Goal: Task Accomplishment & Management: Manage account settings

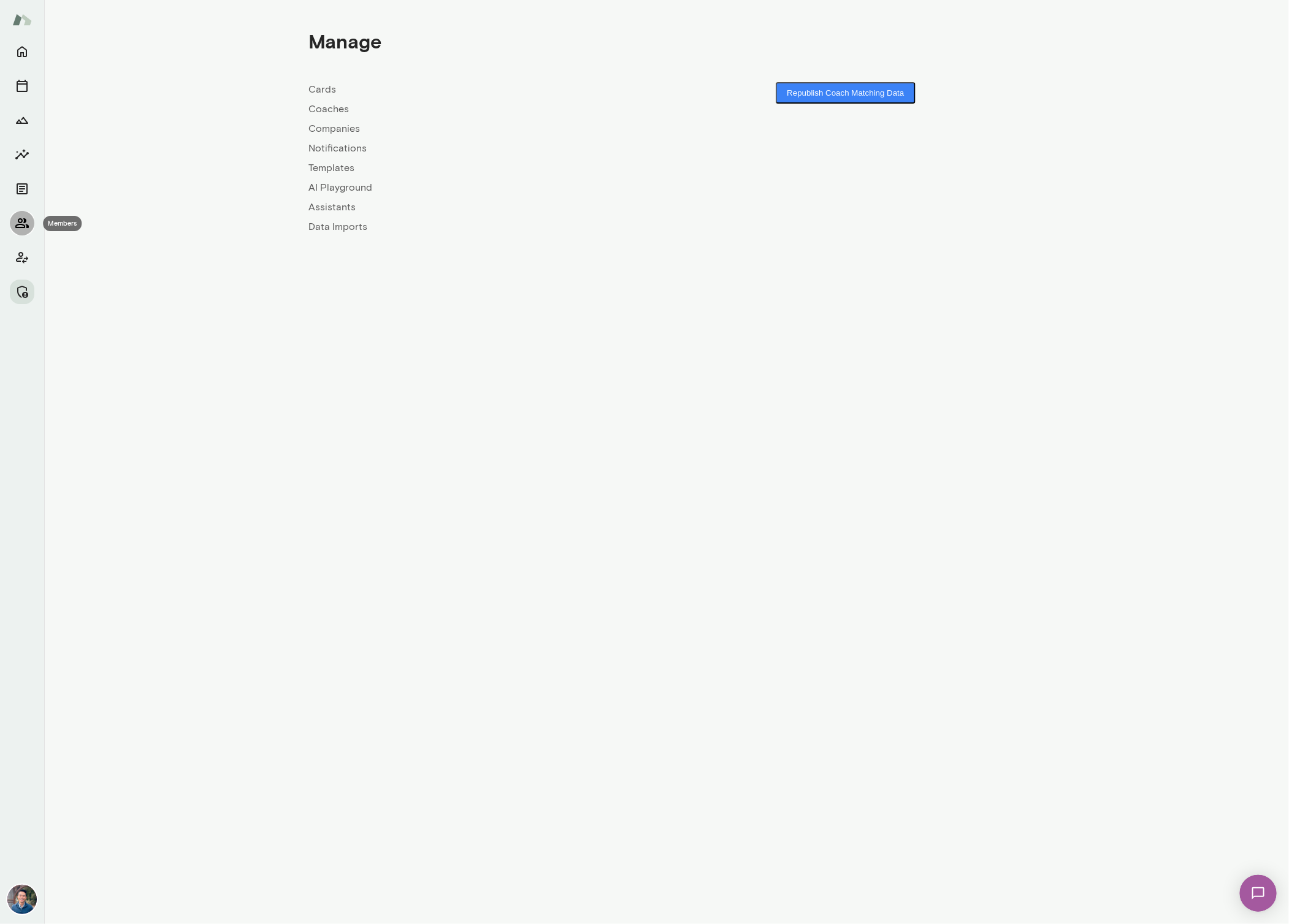
click at [25, 228] on icon "Members" at bounding box center [22, 223] width 14 height 10
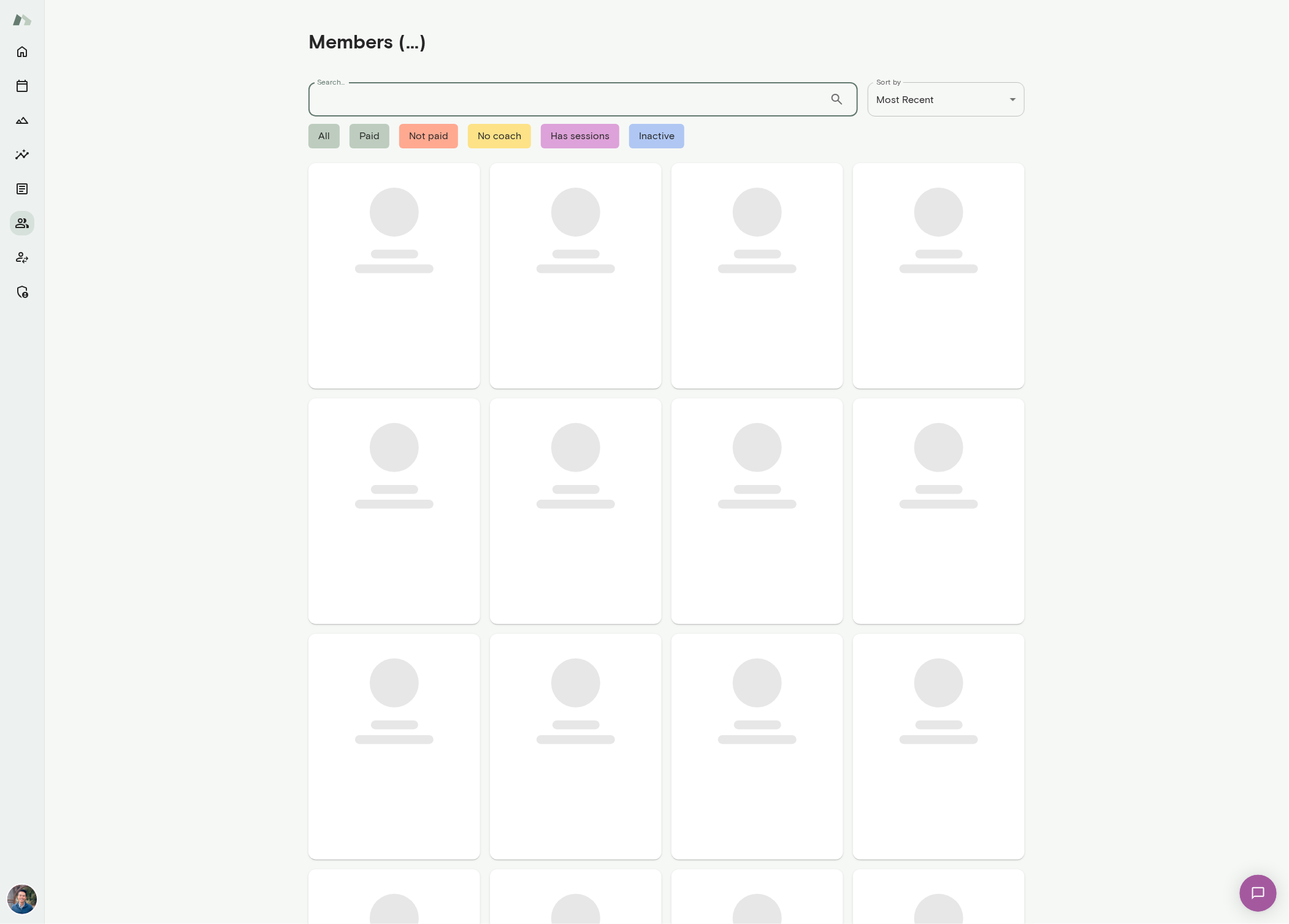
click at [519, 107] on input "Search..." at bounding box center [568, 99] width 521 height 35
type input "*******"
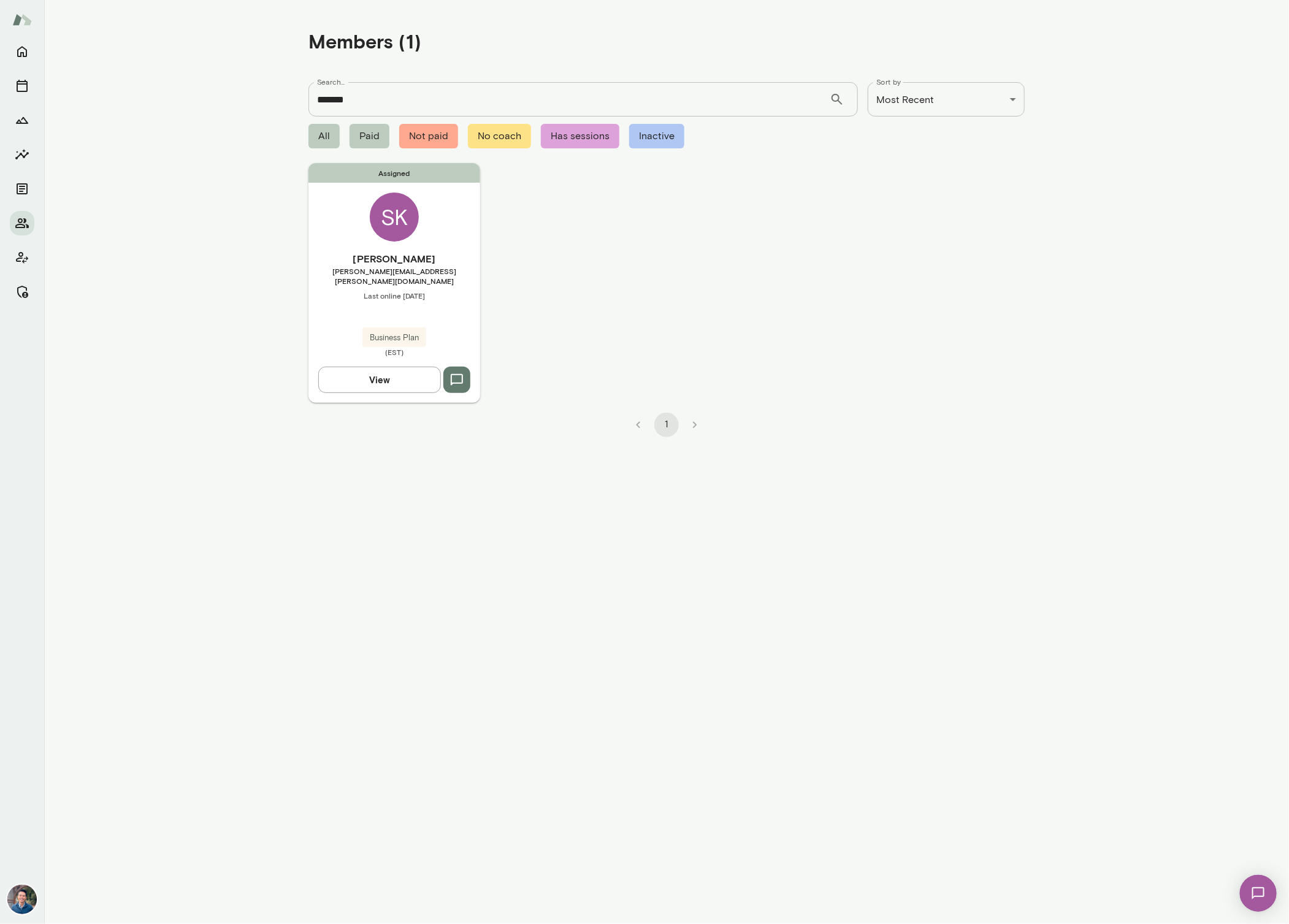
click at [442, 251] on div "Assigned SK Sheldon Klootwyk sheldon.klootwyk@agilebits.com Last online October…" at bounding box center [394, 282] width 172 height 239
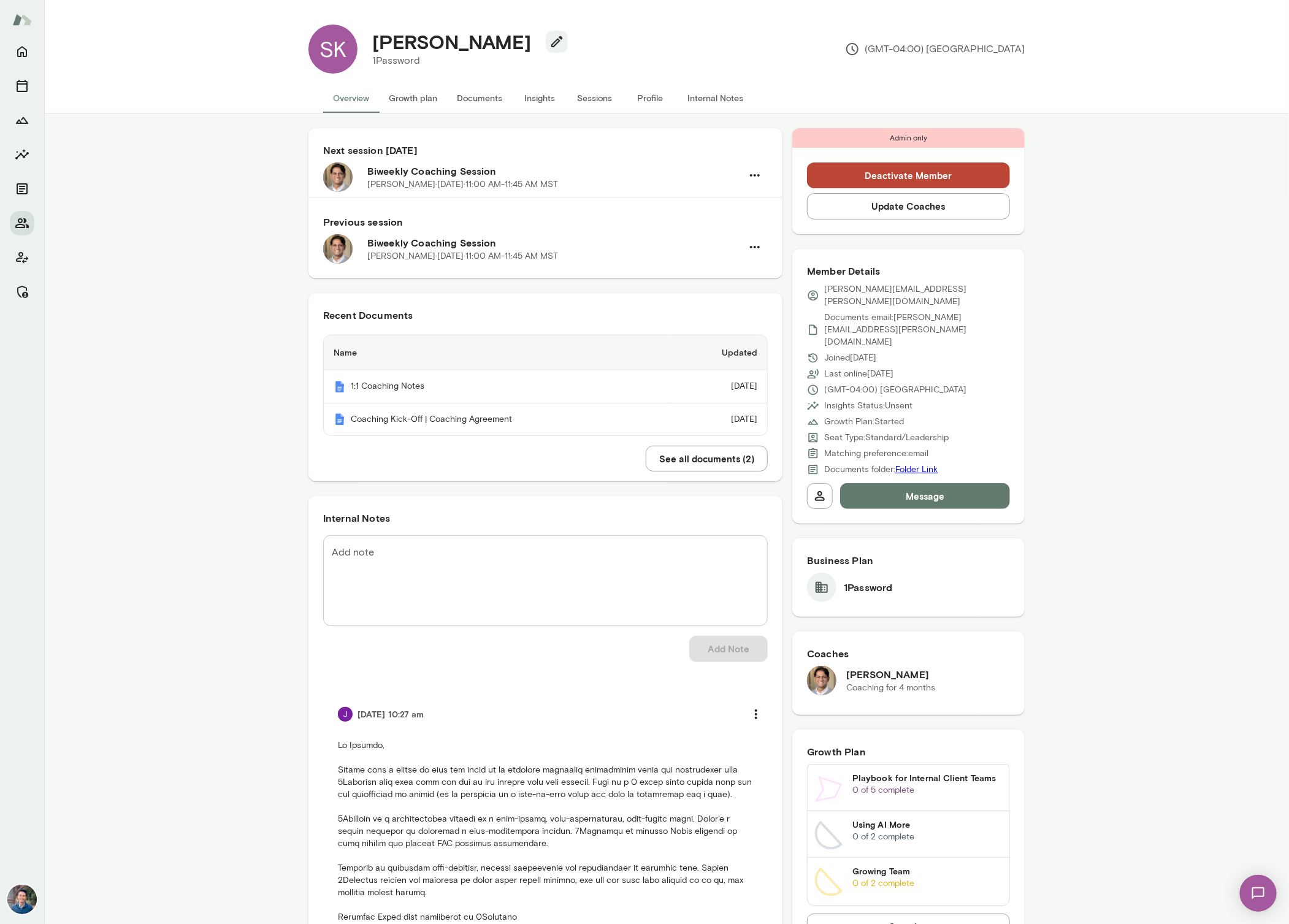
drag, startPoint x: 788, startPoint y: 283, endPoint x: 777, endPoint y: 252, distance: 32.9
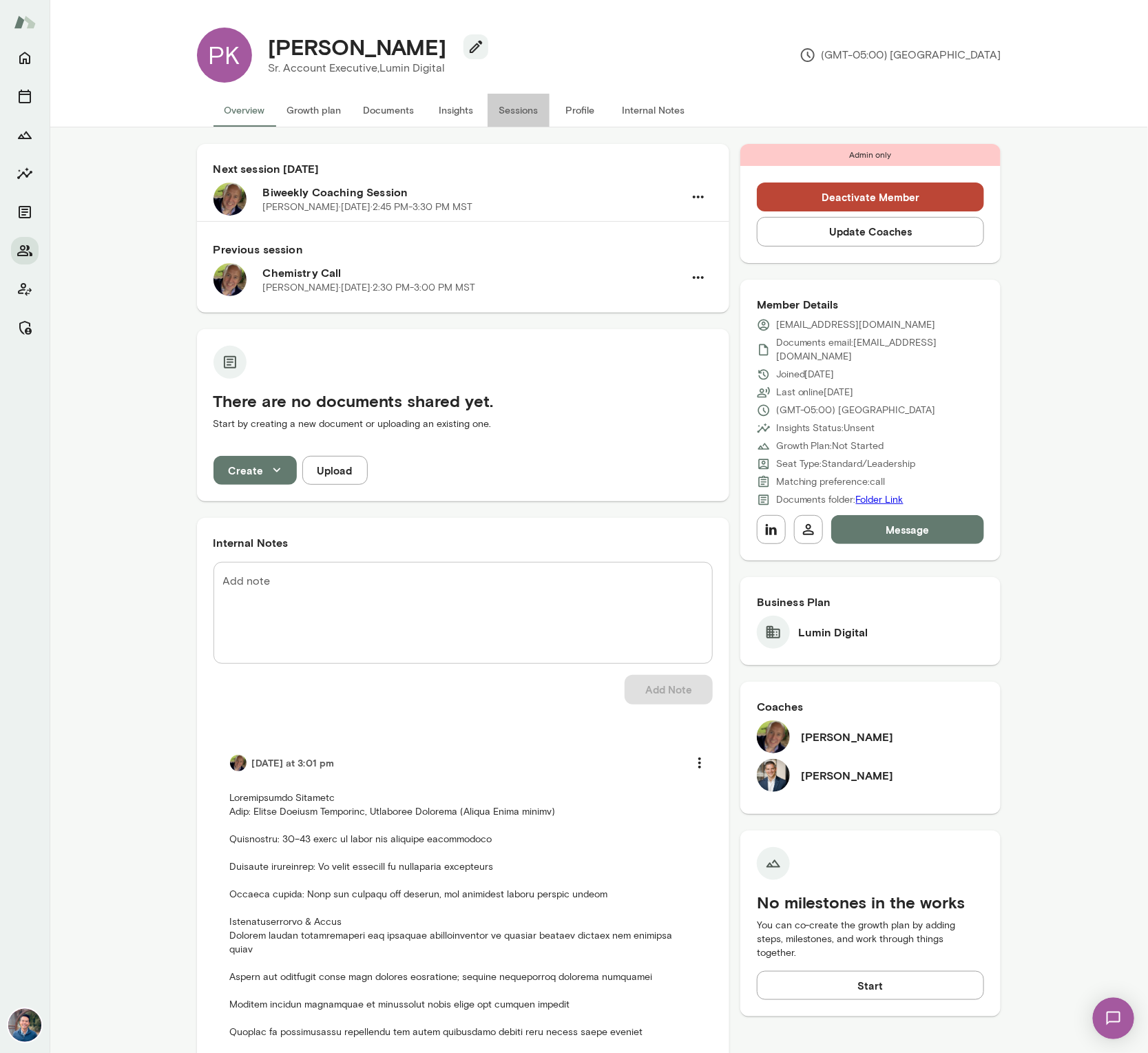
click at [516, 116] on button "Sessions" at bounding box center [518, 110] width 62 height 33
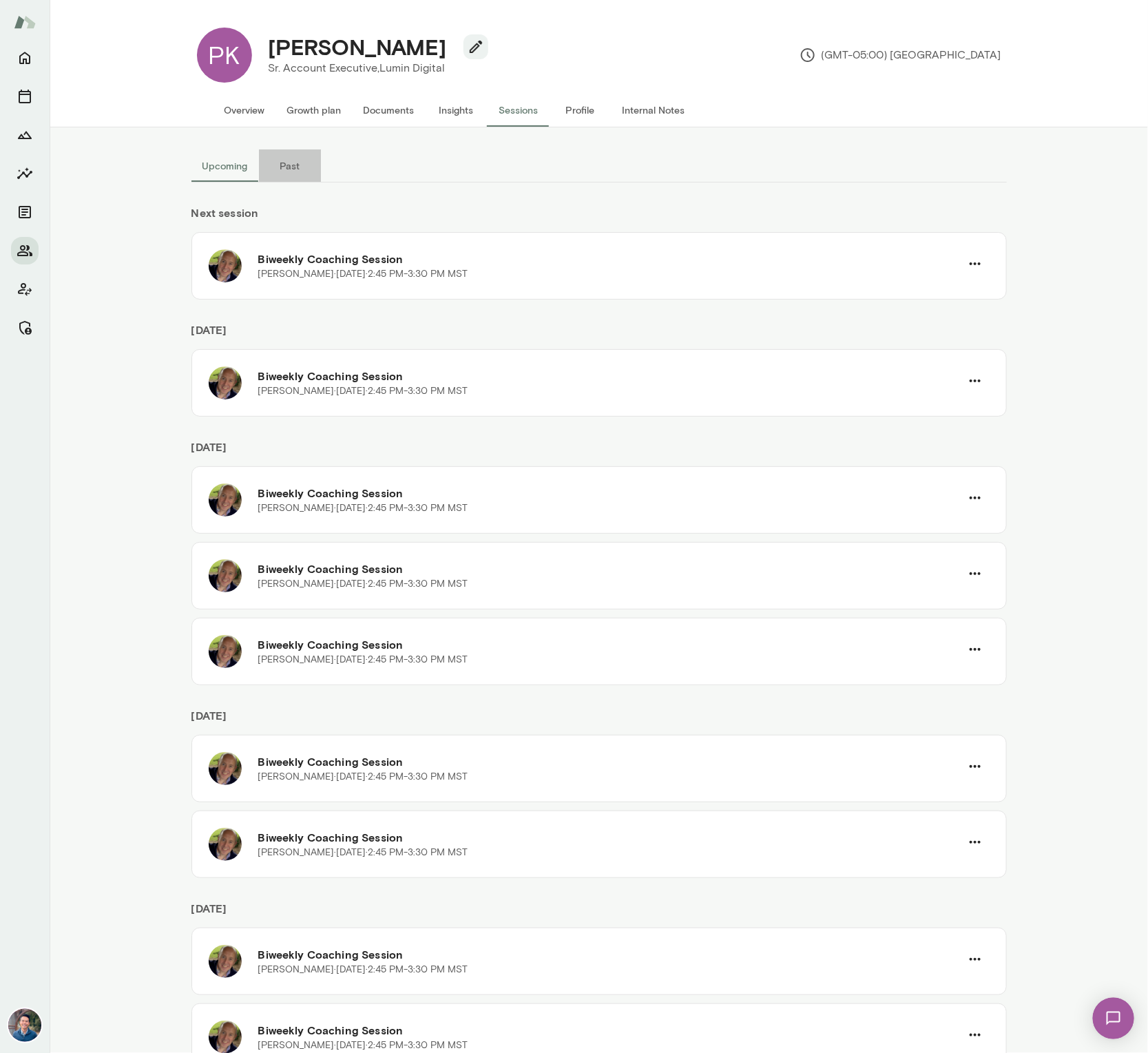
click at [295, 161] on button "Past" at bounding box center [290, 166] width 62 height 33
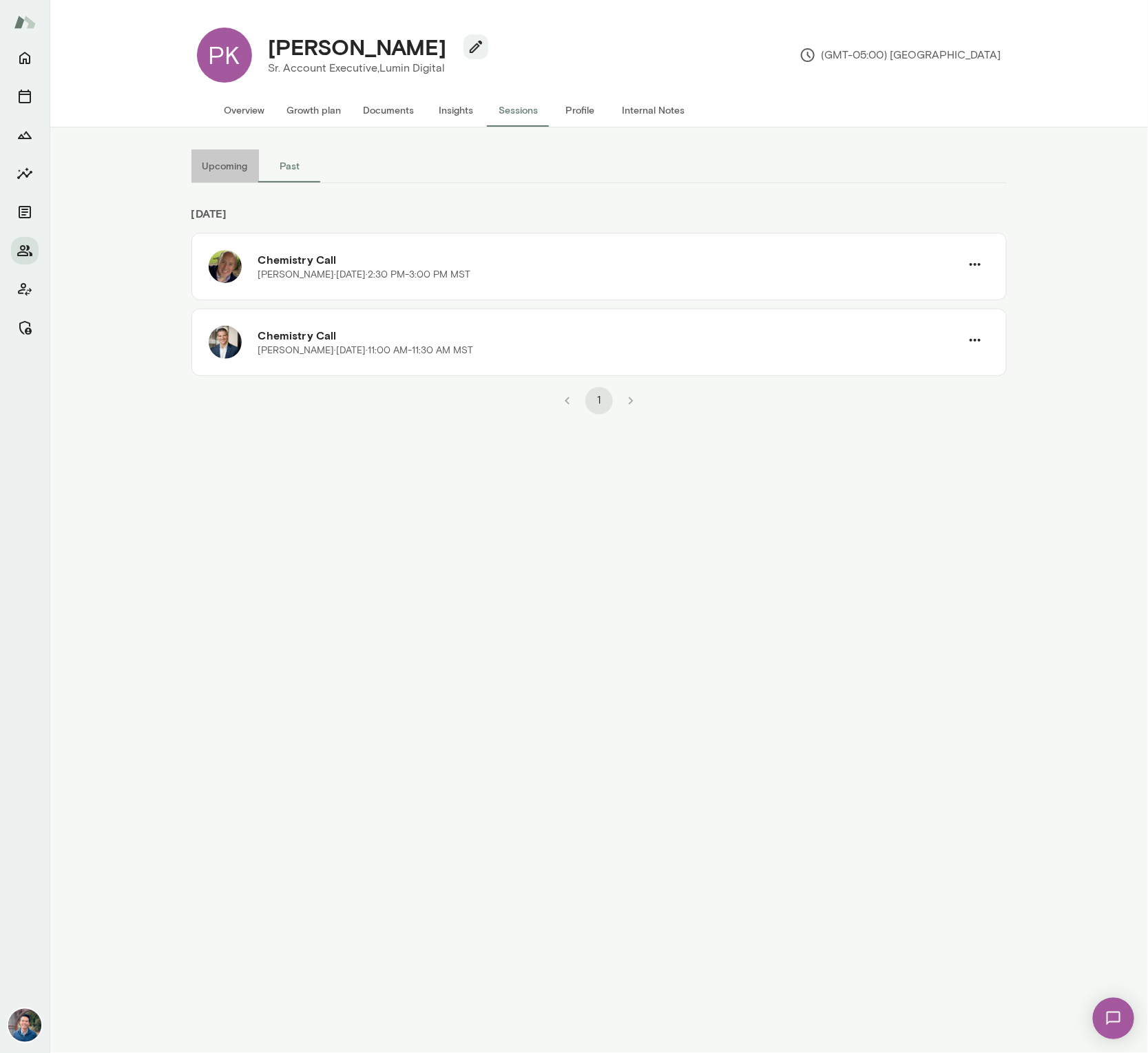
click at [212, 169] on button "Upcoming" at bounding box center [225, 166] width 68 height 33
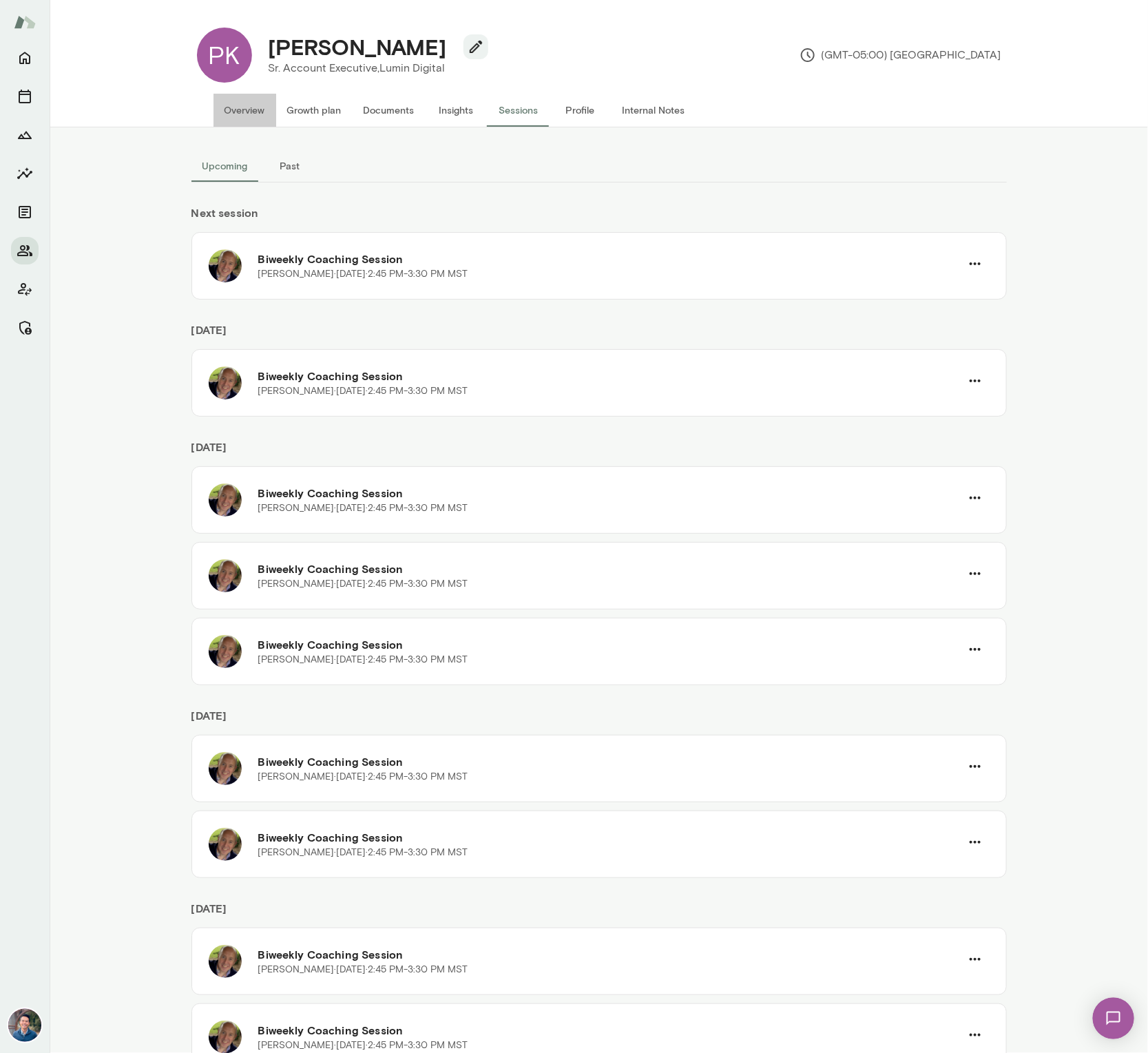
click at [246, 120] on button "Overview" at bounding box center [245, 110] width 63 height 33
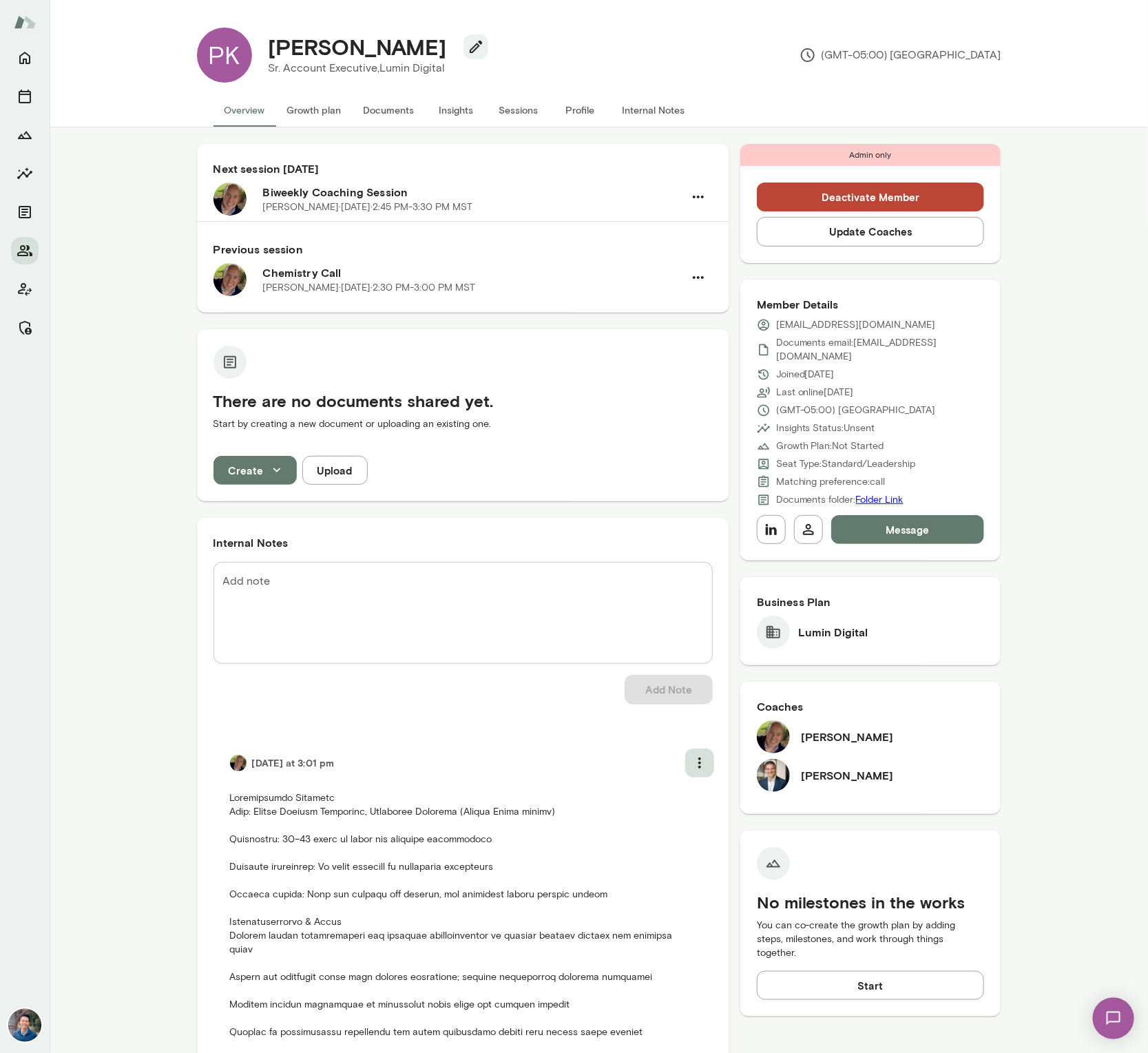
click at [701, 755] on icon "more" at bounding box center [700, 764] width 17 height 17
click at [701, 754] on div at bounding box center [574, 526] width 1148 height 1053
click at [696, 285] on button "button" at bounding box center [698, 278] width 29 height 29
click at [508, 262] on div at bounding box center [574, 526] width 1148 height 1053
click at [339, 263] on div "Chemistry Call David McPherson · Wed, Oct 15 · 2:30 PM-3:00 PM MST" at bounding box center [473, 279] width 421 height 33
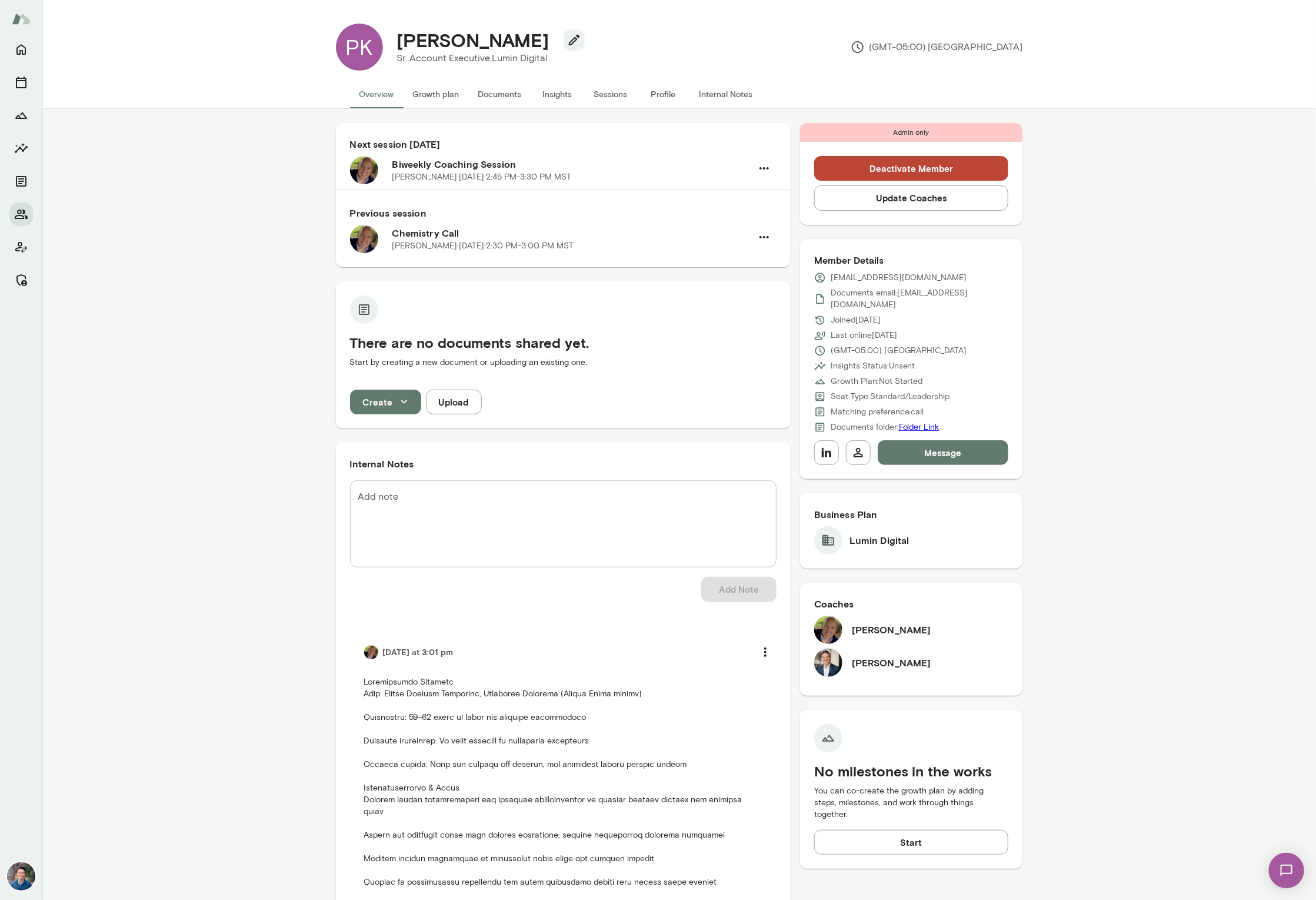
click at [507, 98] on button "Documents" at bounding box center [500, 94] width 62 height 28
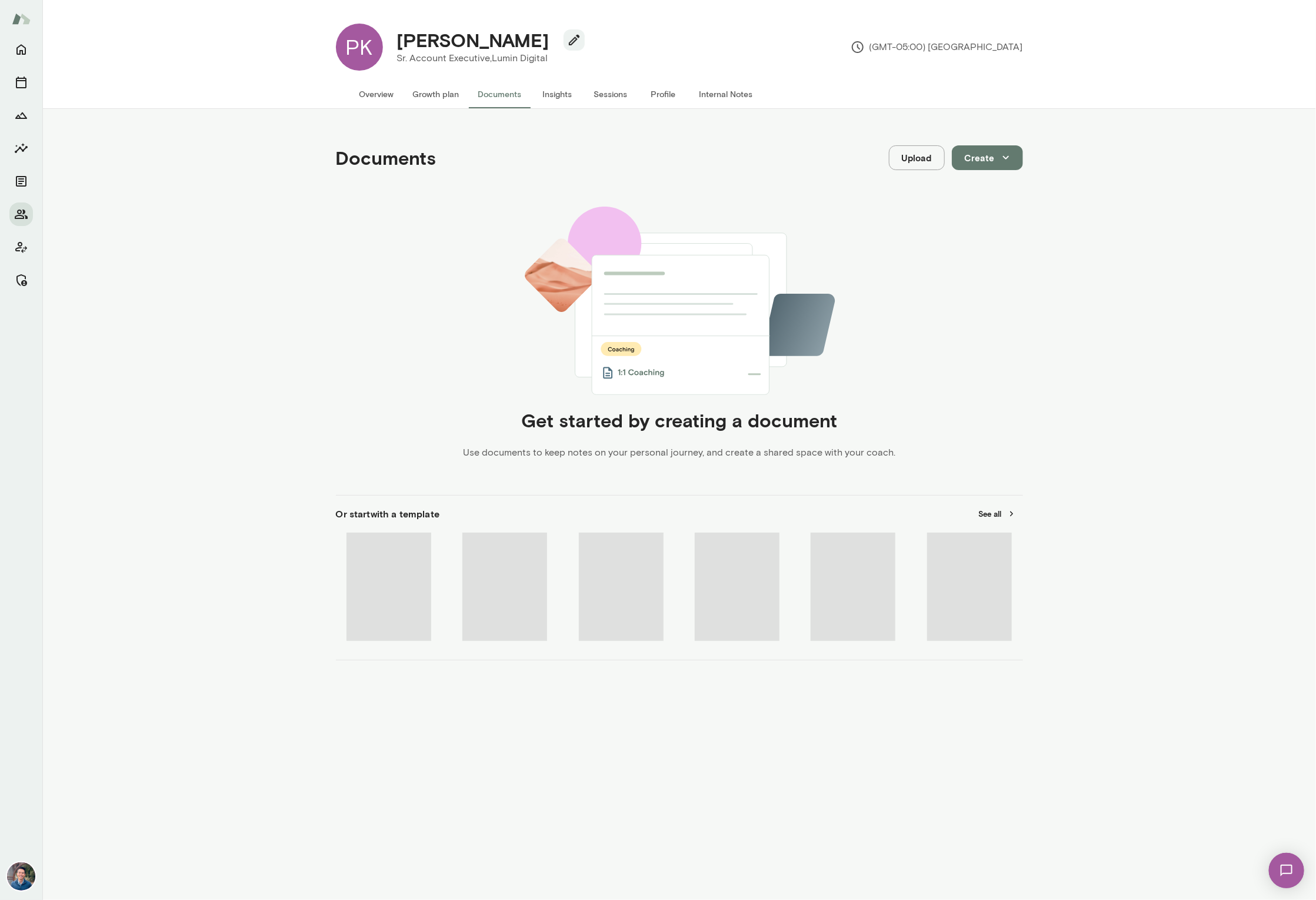
click at [438, 103] on button "Growth plan" at bounding box center [436, 94] width 65 height 28
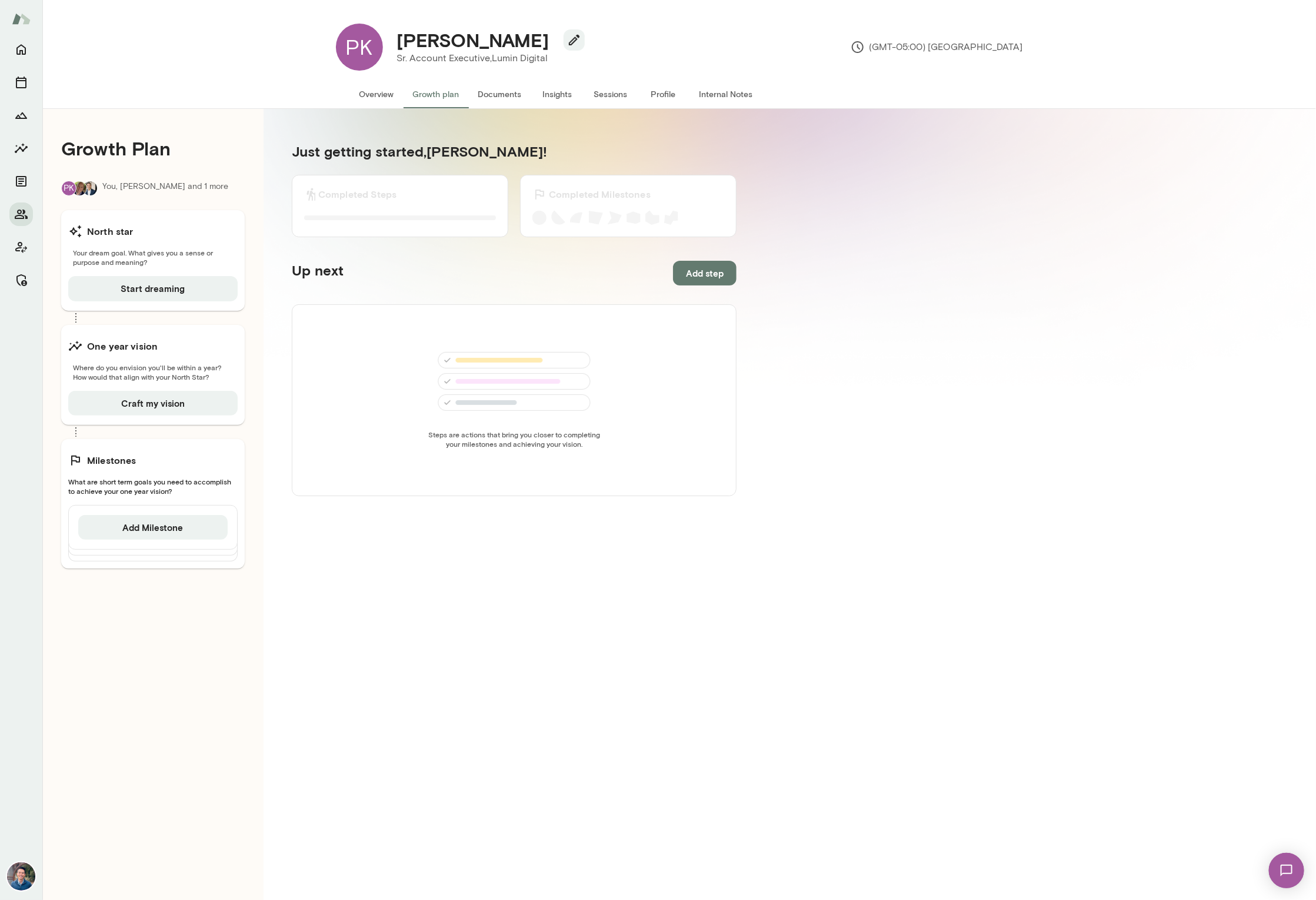
click at [389, 97] on button "Overview" at bounding box center [377, 94] width 54 height 28
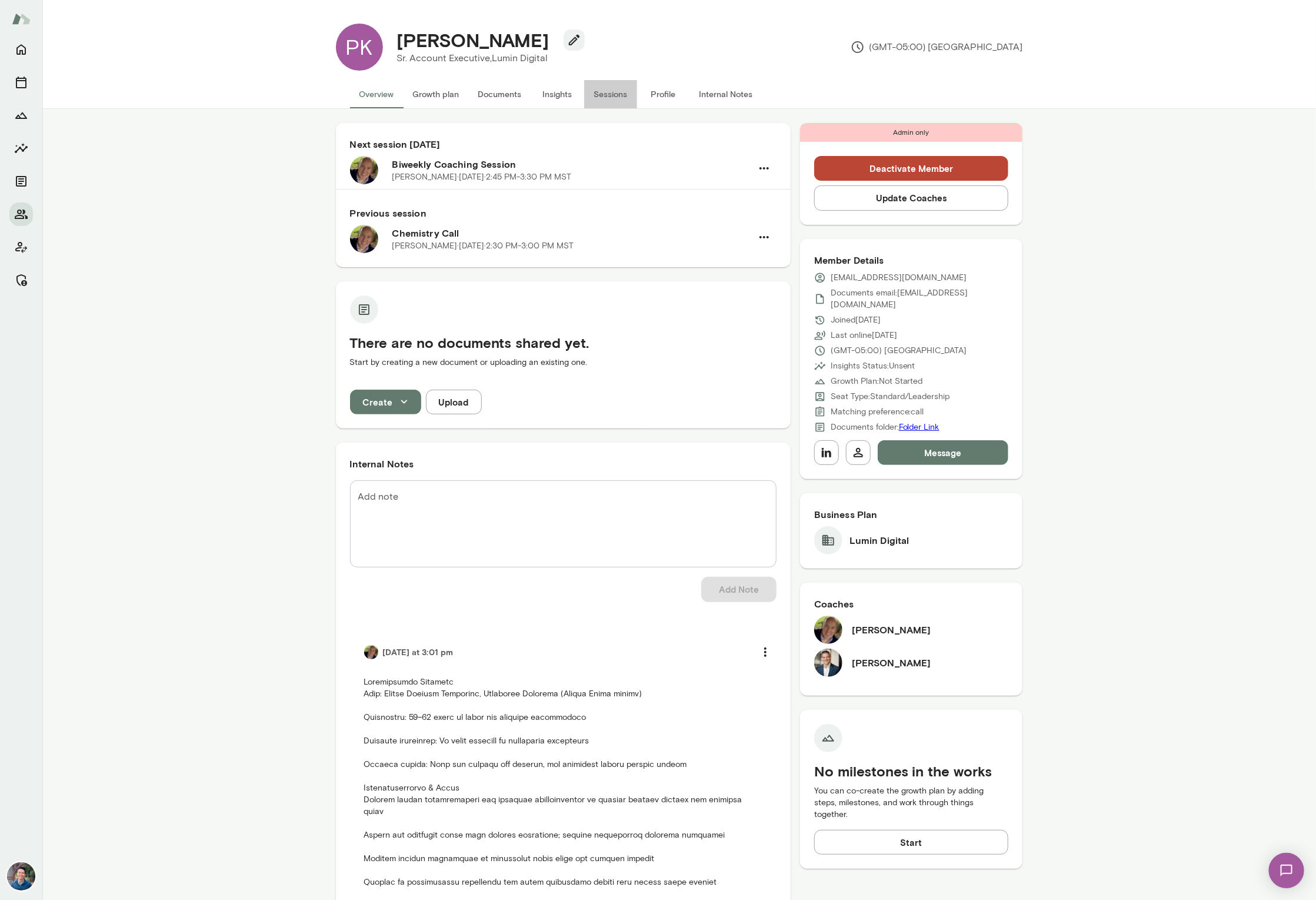
click at [599, 95] on button "Sessions" at bounding box center [610, 94] width 53 height 28
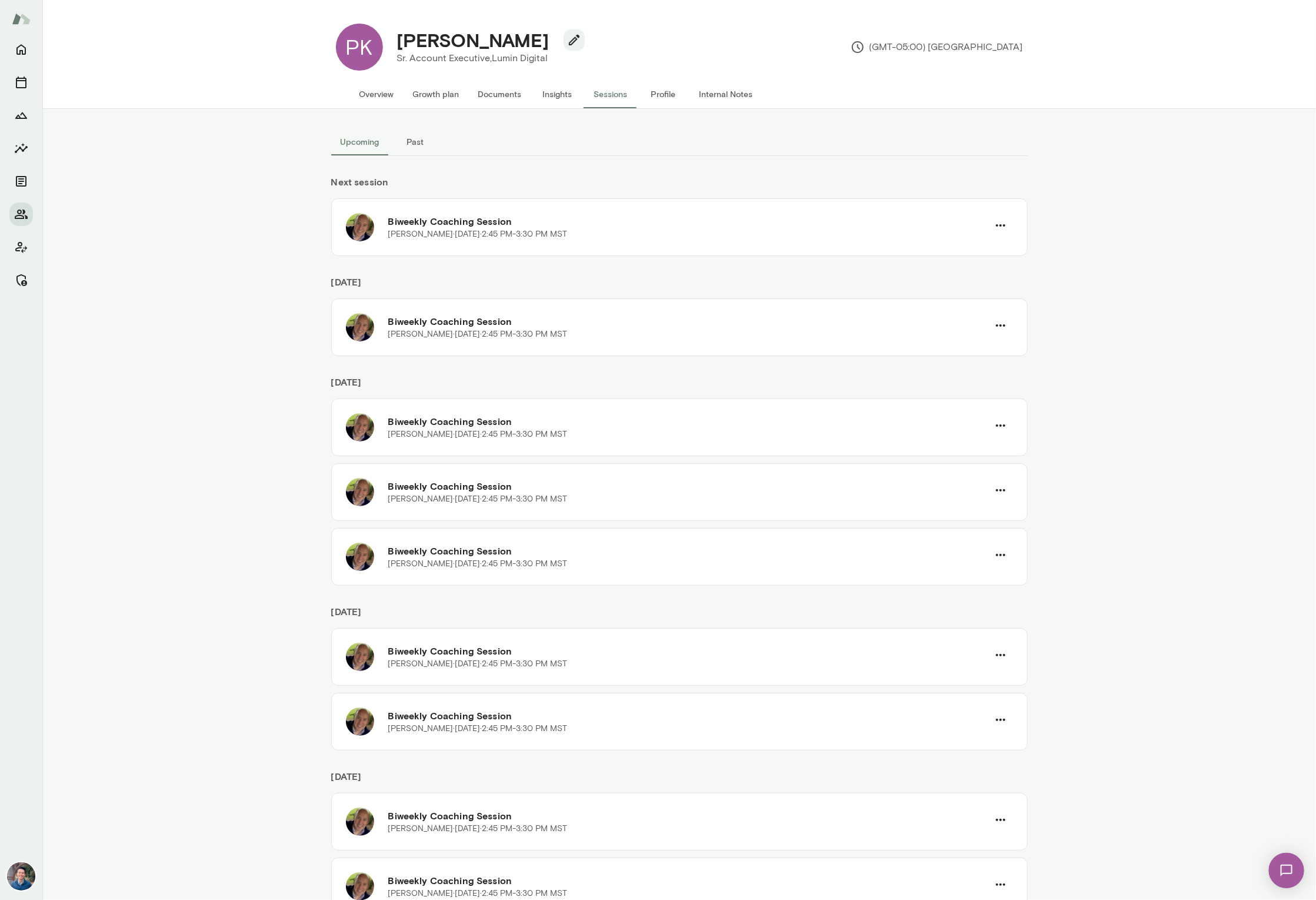
click at [419, 137] on button "Past" at bounding box center [415, 142] width 53 height 28
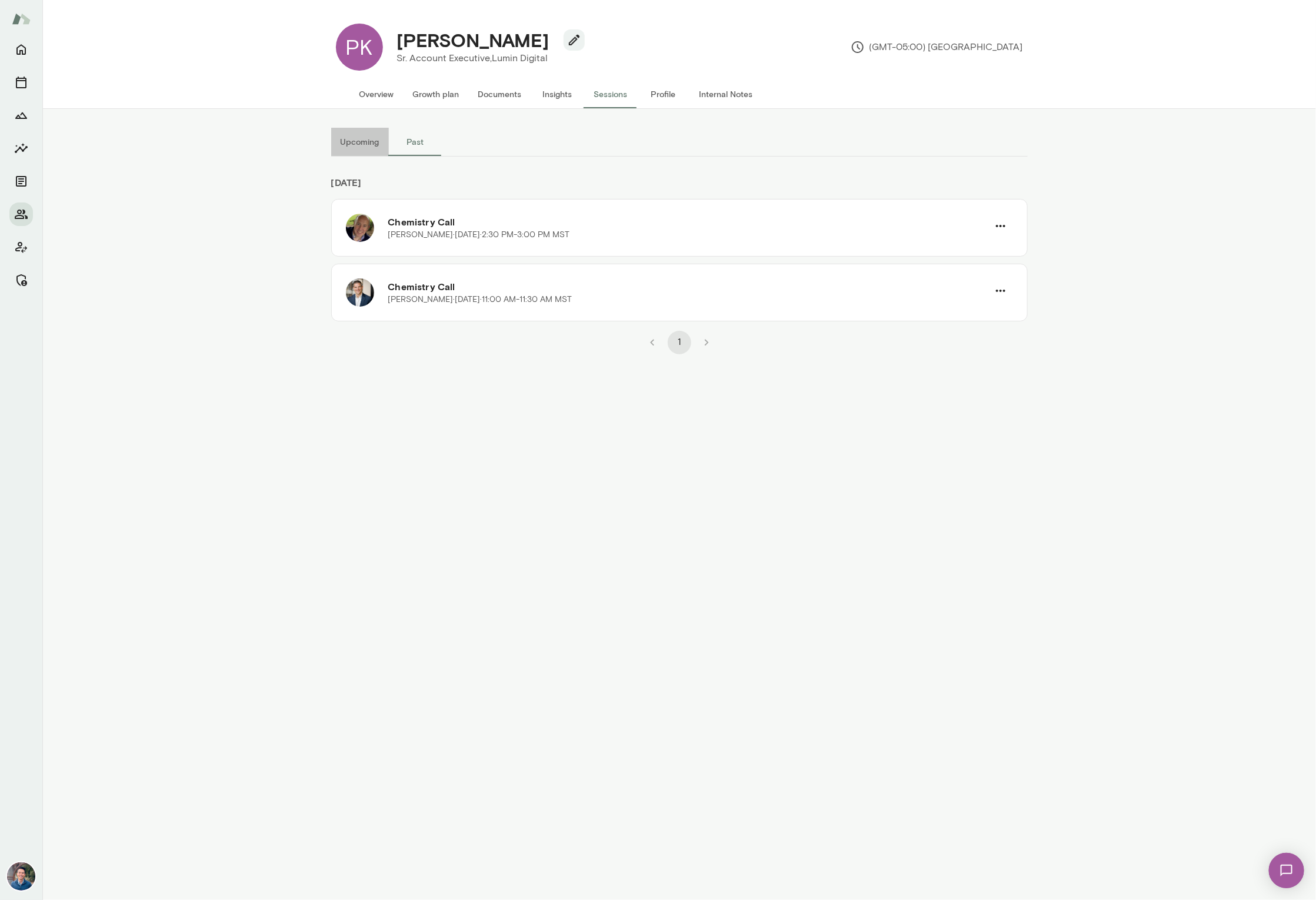
click at [356, 145] on button "Upcoming" at bounding box center [360, 142] width 58 height 28
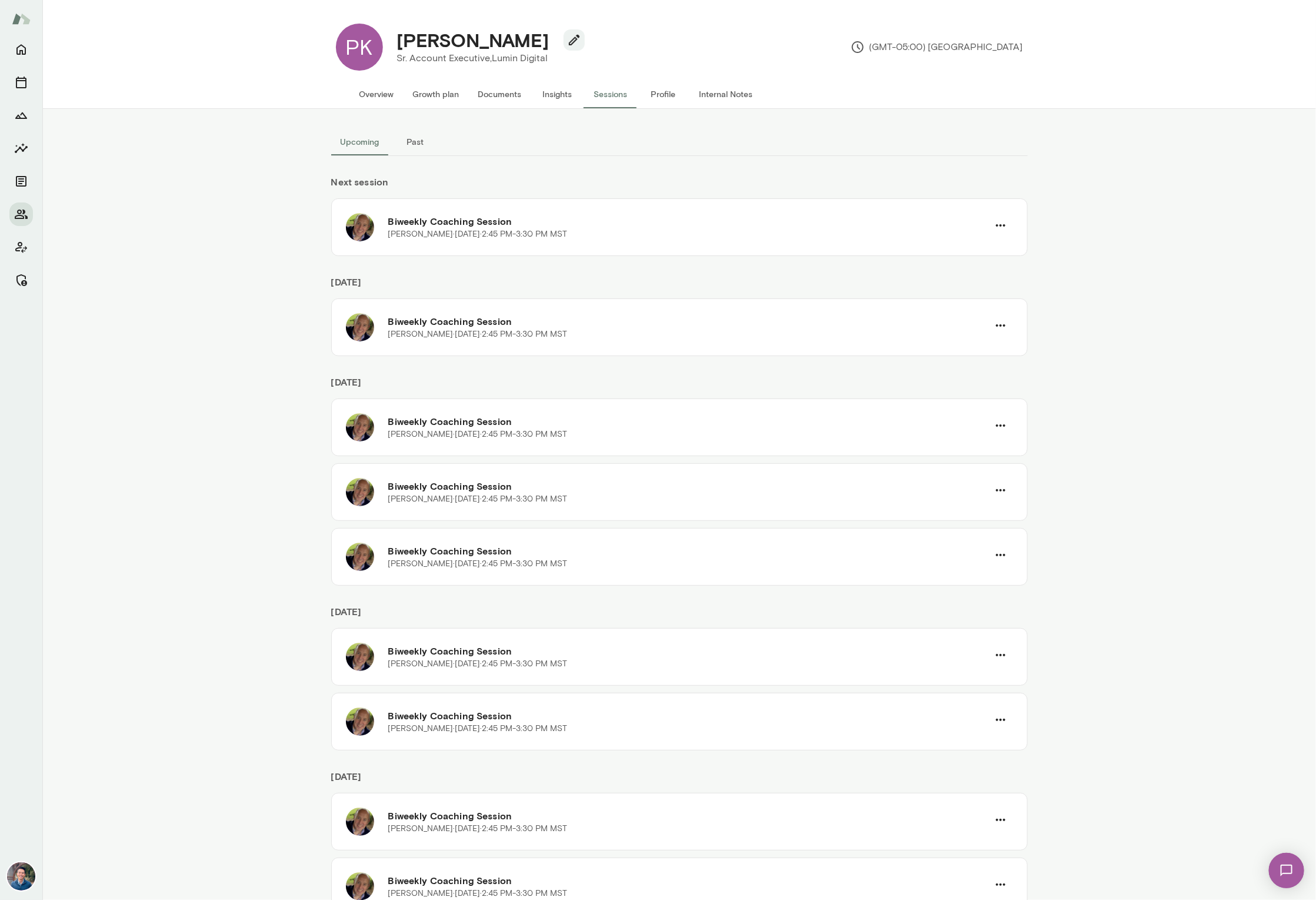
click at [369, 86] on button "Overview" at bounding box center [377, 94] width 54 height 28
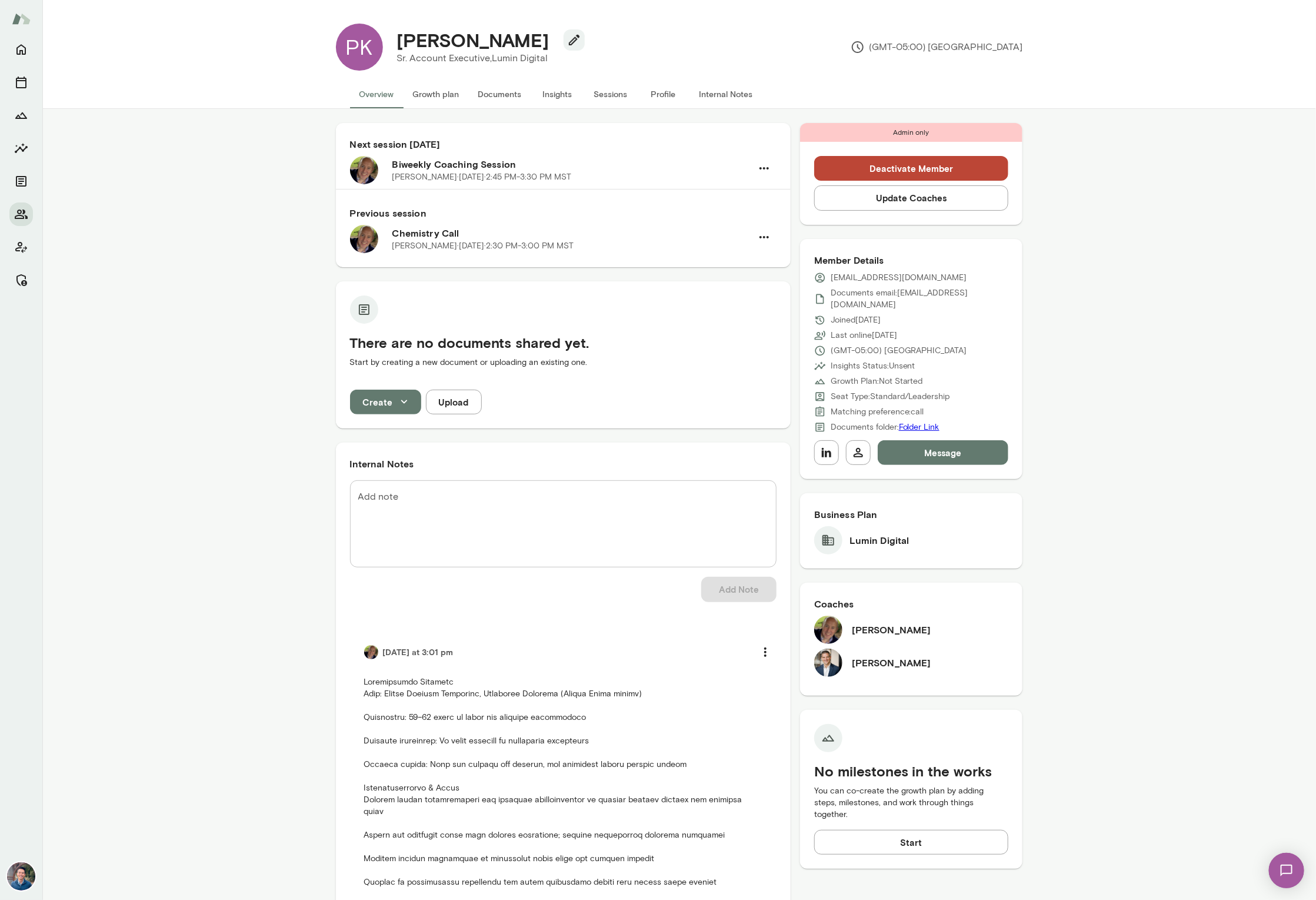
click at [968, 199] on button "Update Coaches" at bounding box center [911, 198] width 195 height 25
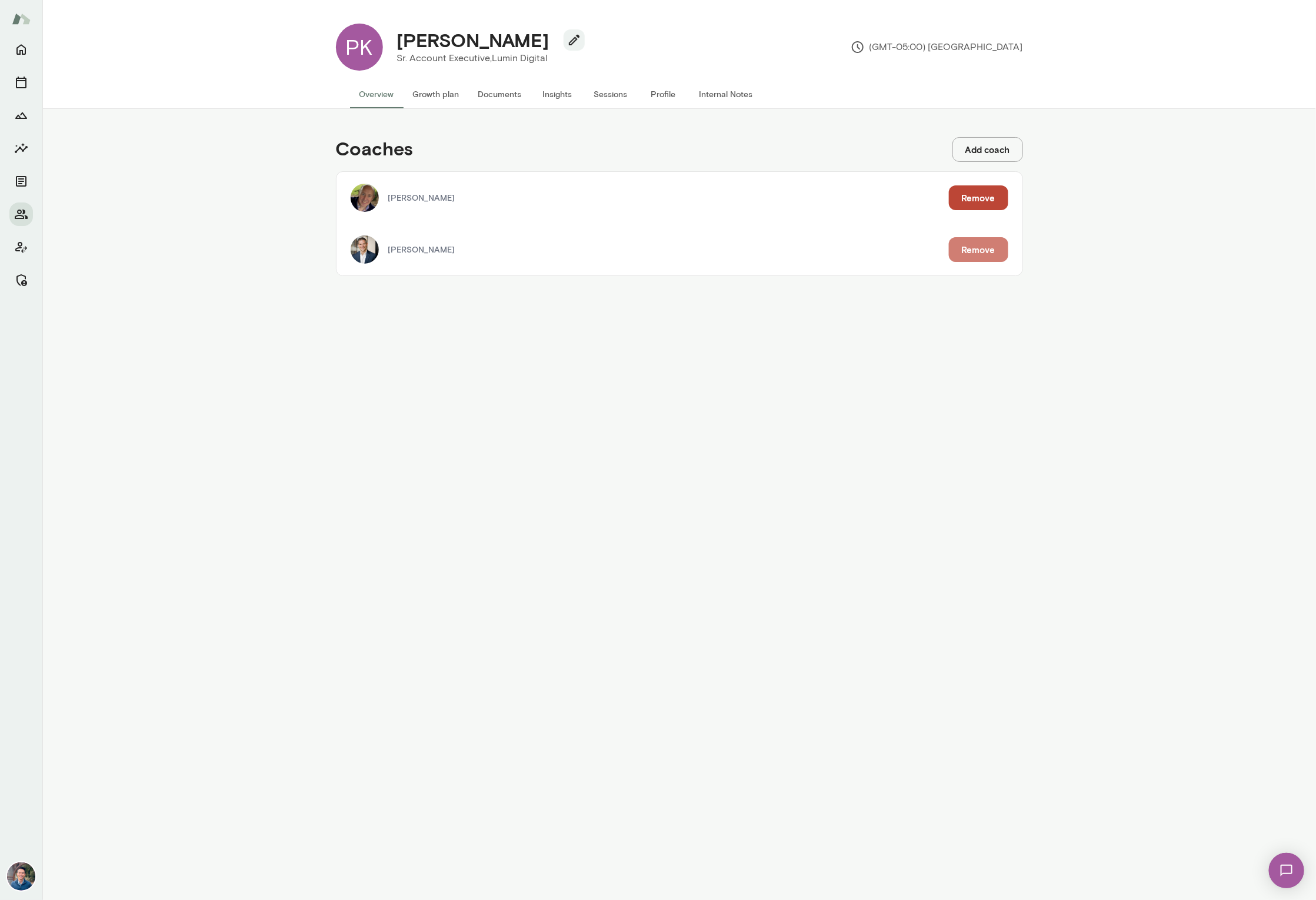
click at [987, 249] on button "Remove" at bounding box center [978, 250] width 59 height 25
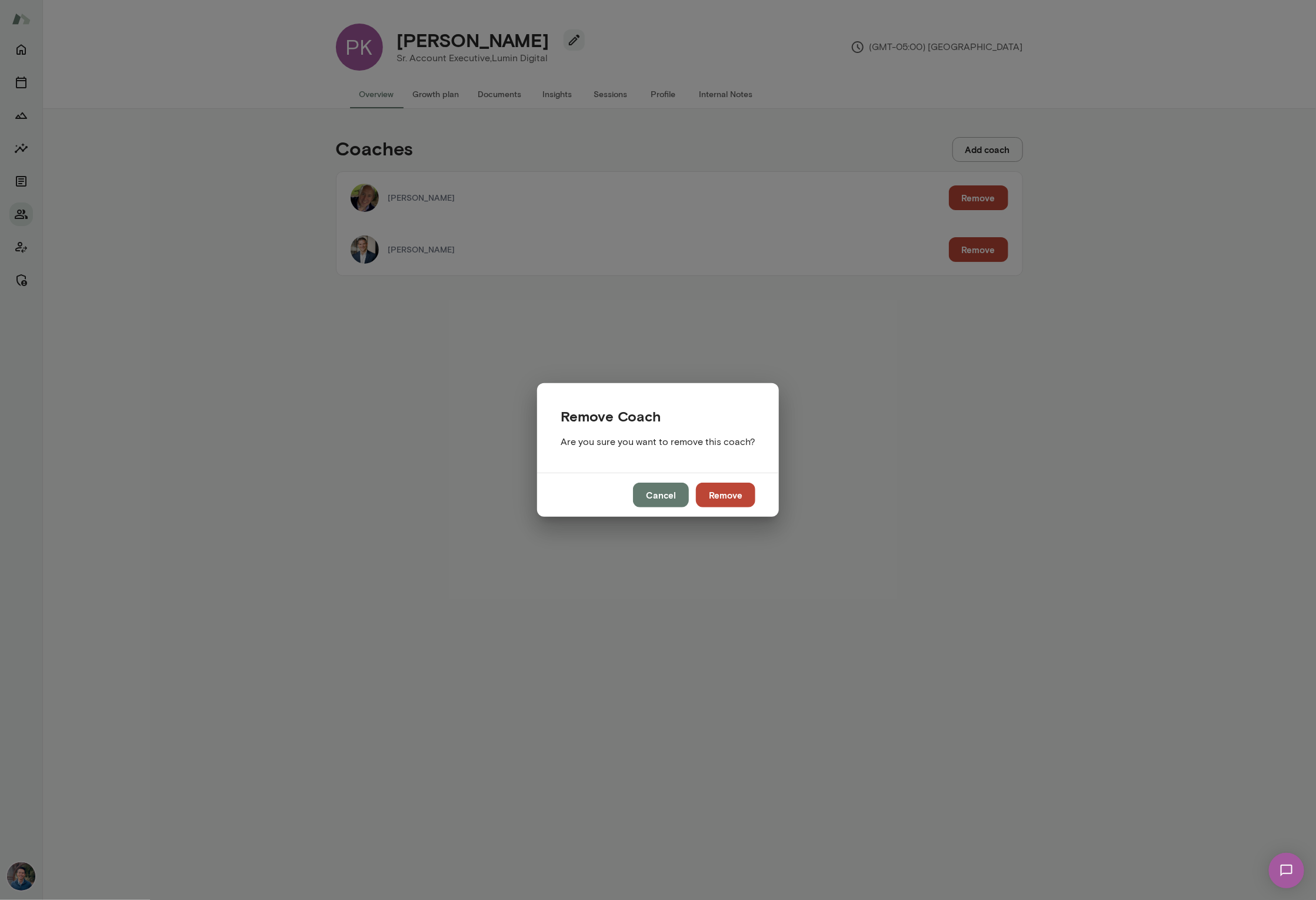
click at [727, 493] on button "Remove" at bounding box center [725, 495] width 59 height 25
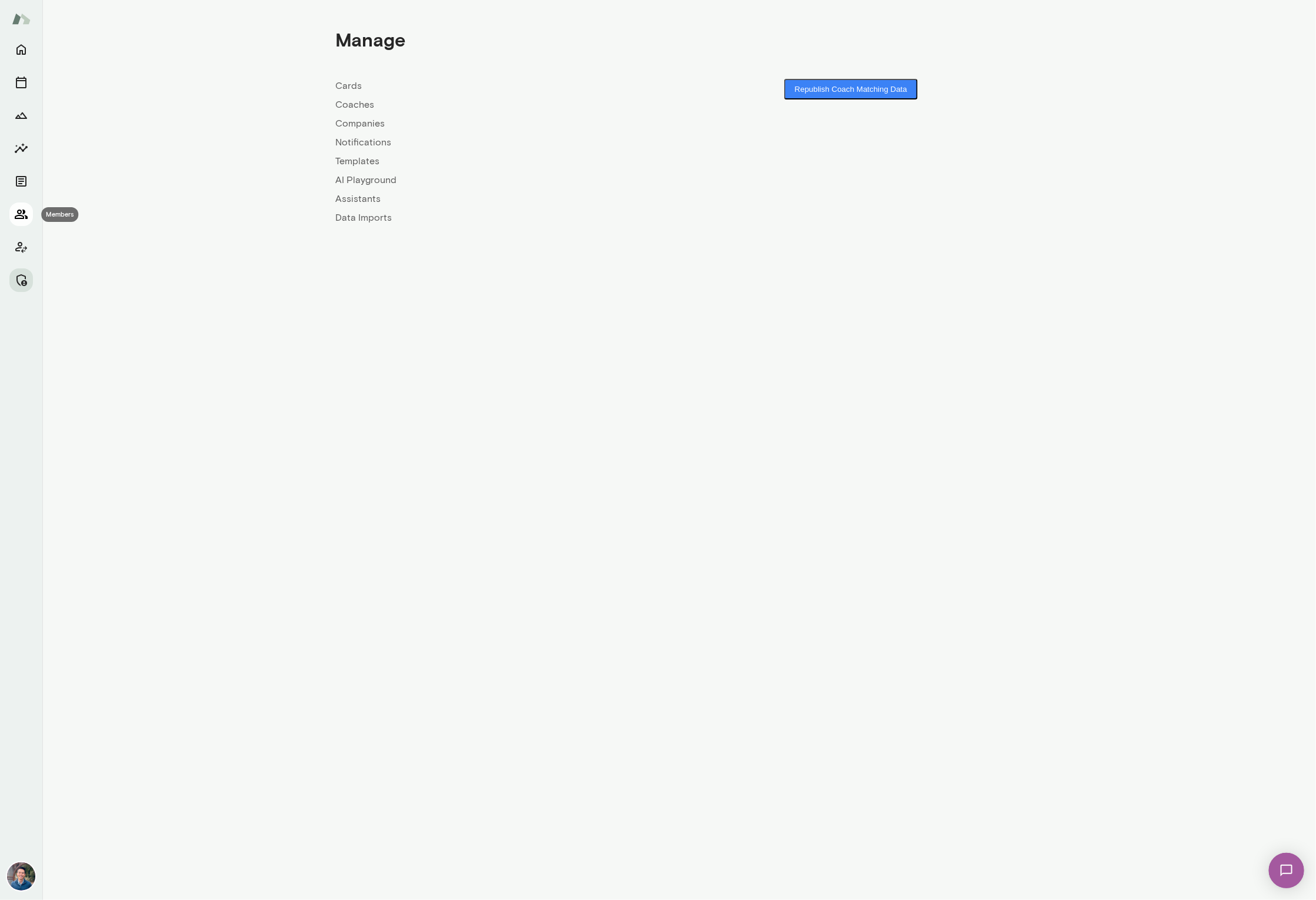
click at [24, 207] on icon "Members" at bounding box center [22, 214] width 14 height 14
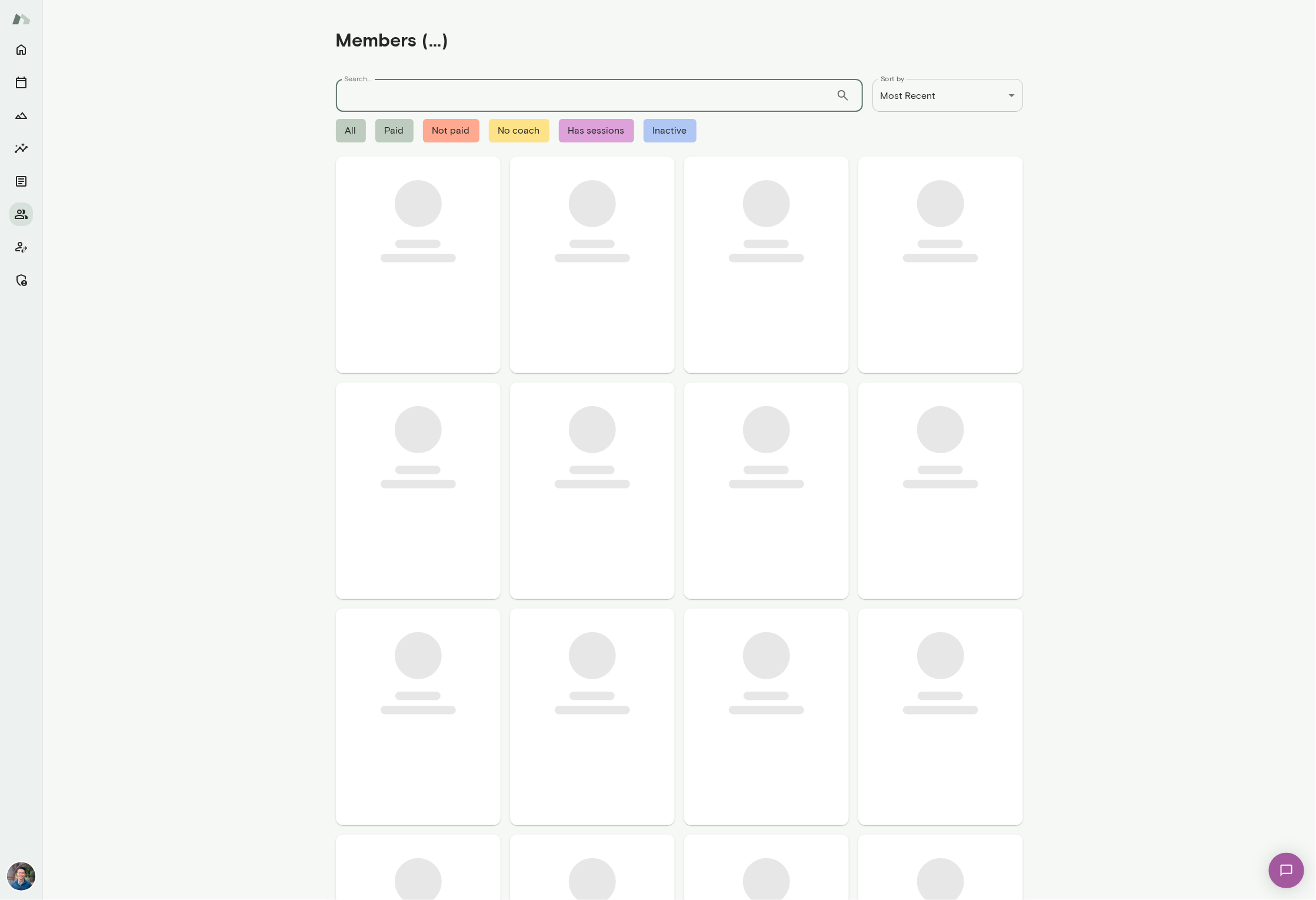
click at [430, 103] on input "Search..." at bounding box center [586, 95] width 500 height 33
type input "****"
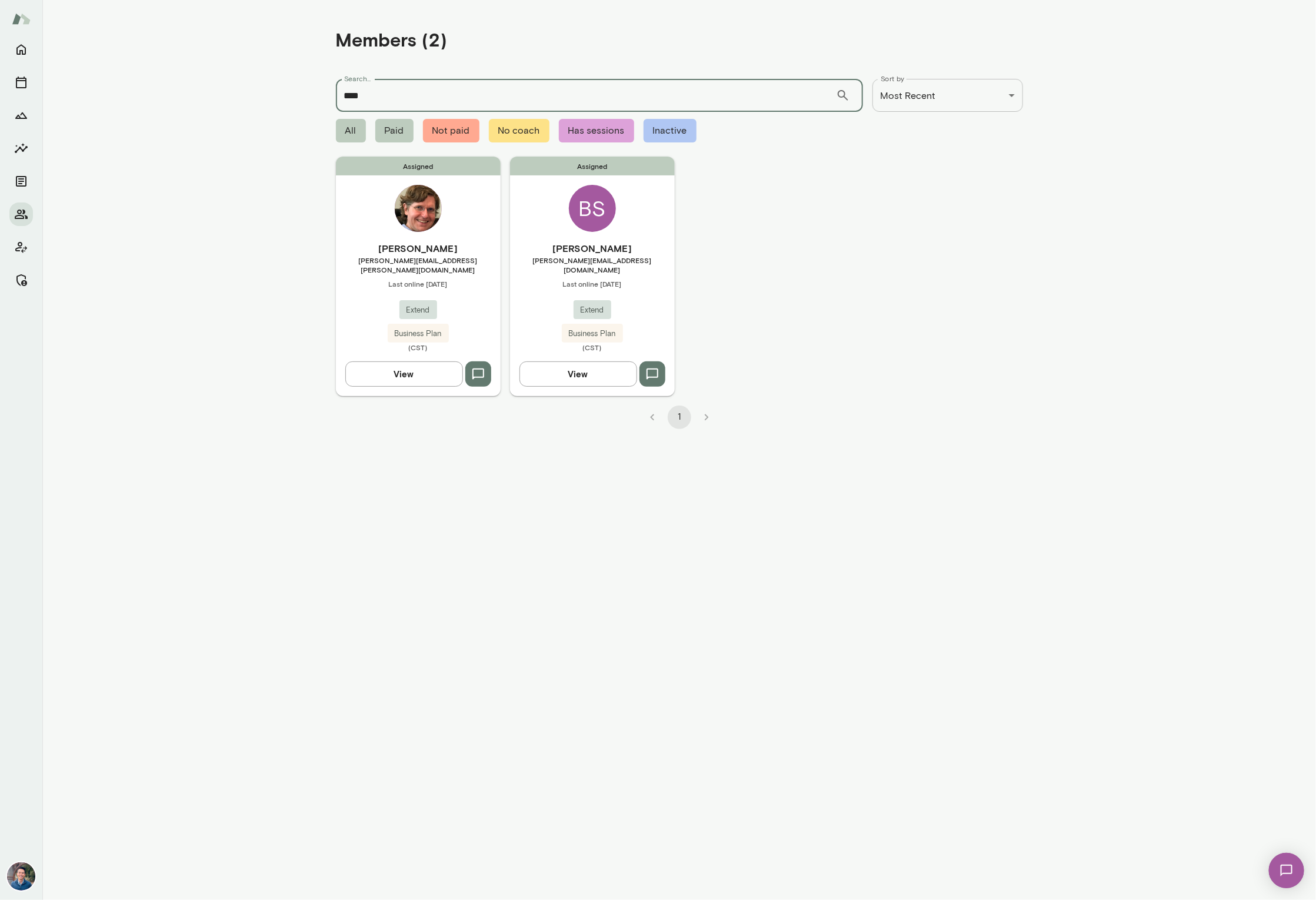
click at [565, 263] on span "[PERSON_NAME][EMAIL_ADDRESS][DOMAIN_NAME]" at bounding box center [592, 265] width 165 height 19
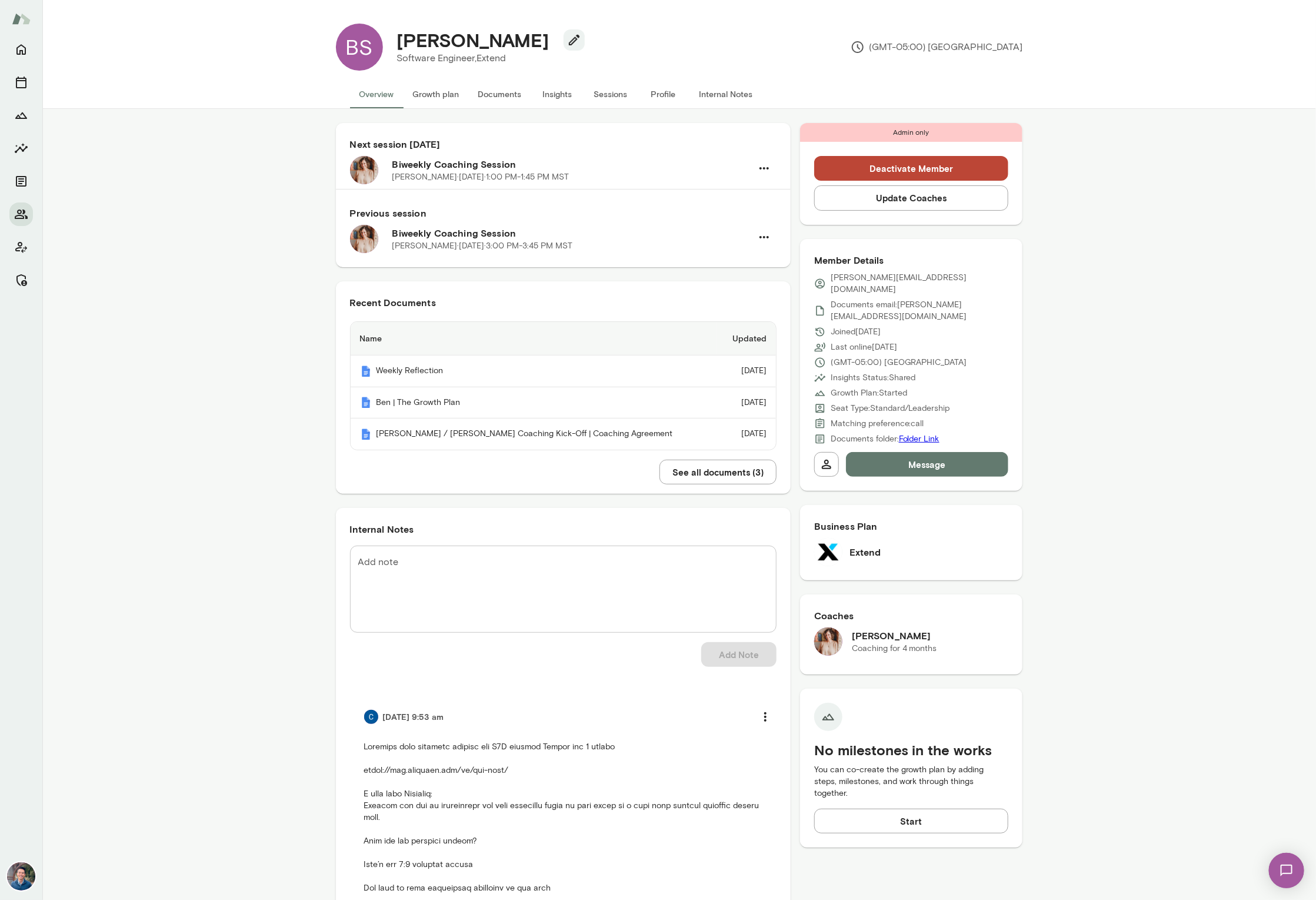
click at [597, 93] on button "Sessions" at bounding box center [610, 94] width 53 height 28
